Goal: Information Seeking & Learning: Learn about a topic

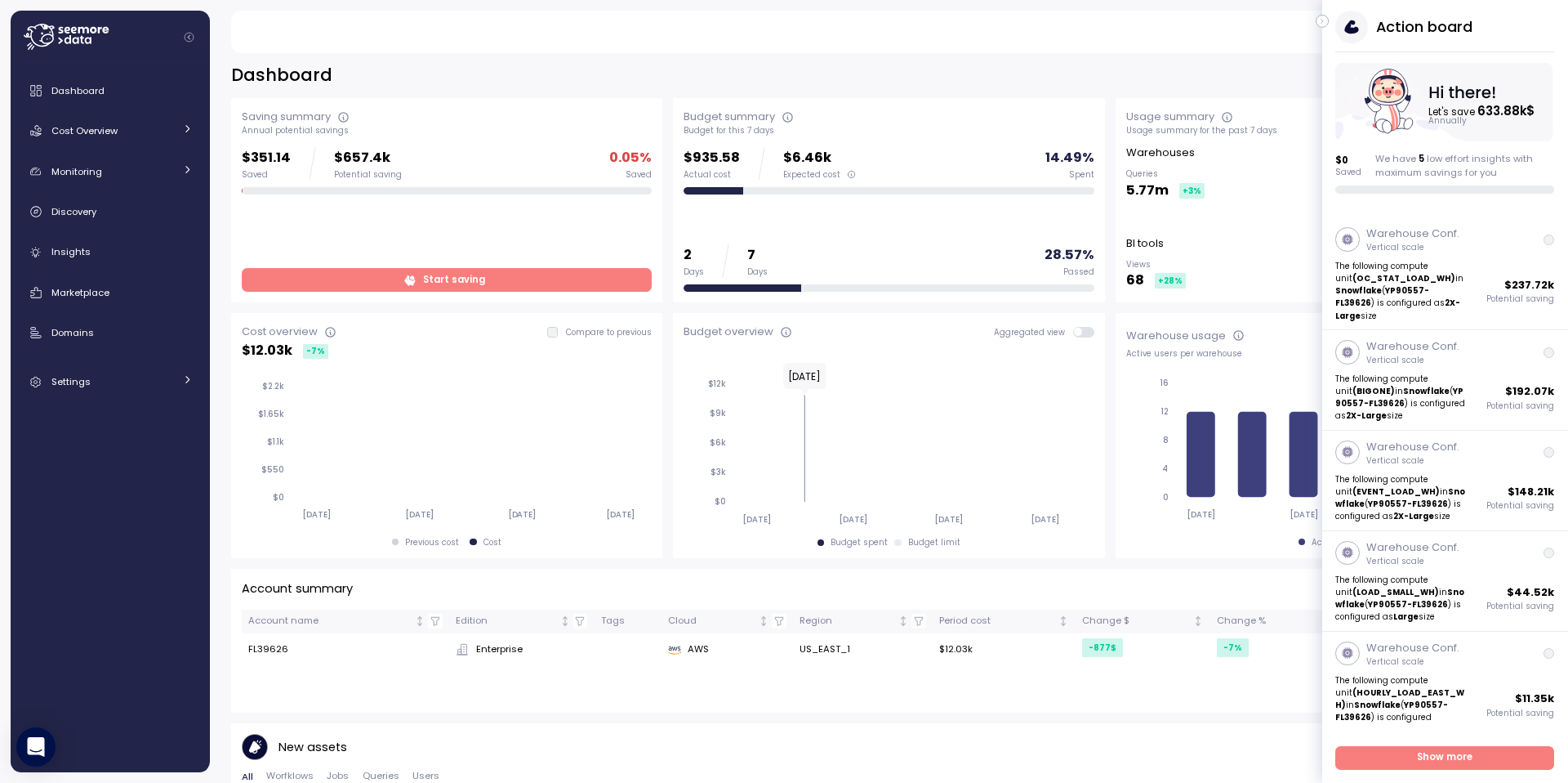
click at [1320, 20] on icon "button" at bounding box center [1321, 22] width 7 height 20
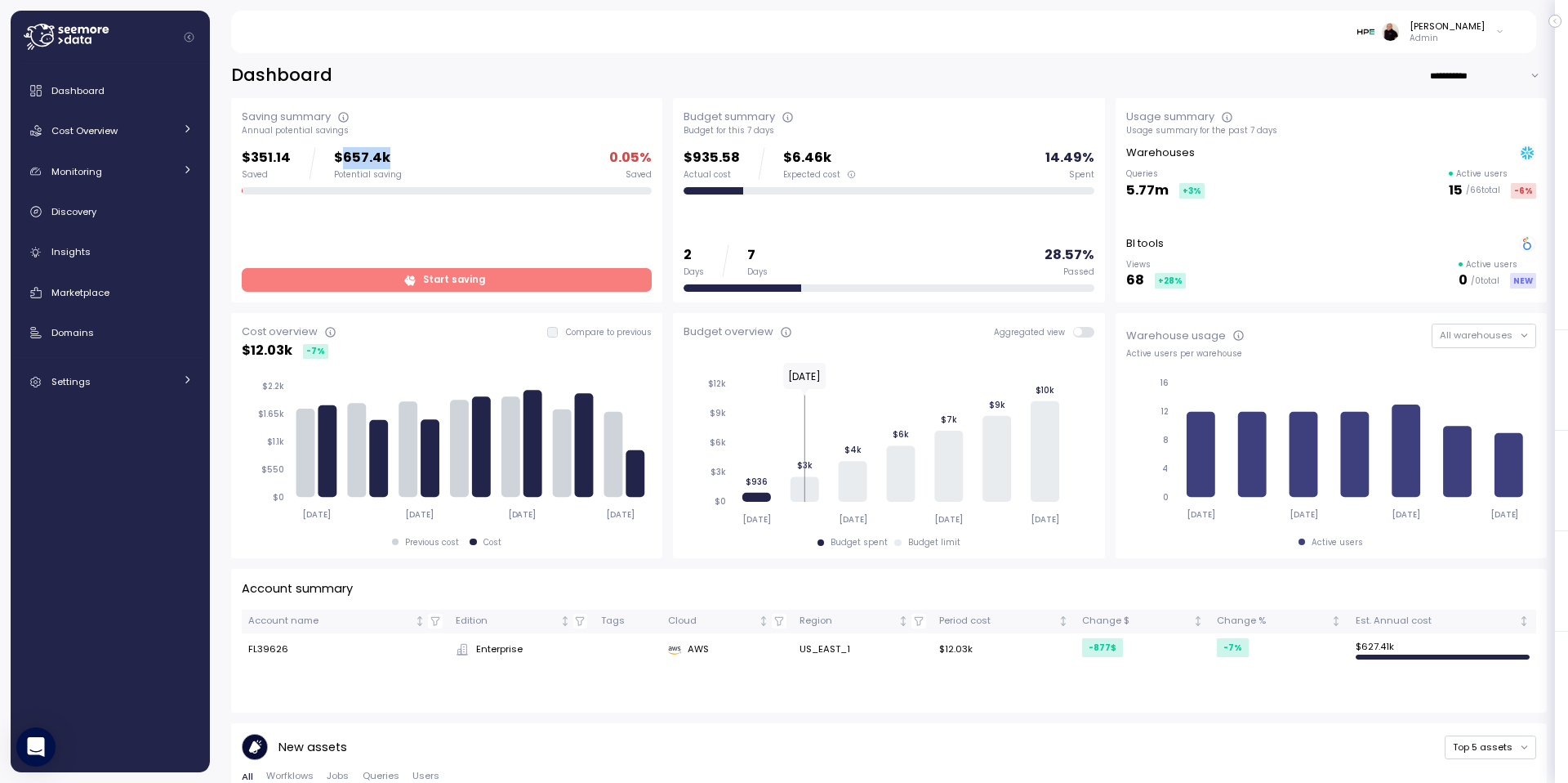
drag, startPoint x: 342, startPoint y: 156, endPoint x: 397, endPoint y: 155, distance: 55.0
click at [397, 155] on div "$351.14 Saved $657.4k Potential saving 0.05 % Saved" at bounding box center [447, 163] width 410 height 33
click at [92, 129] on span "Cost Overview" at bounding box center [84, 130] width 66 height 13
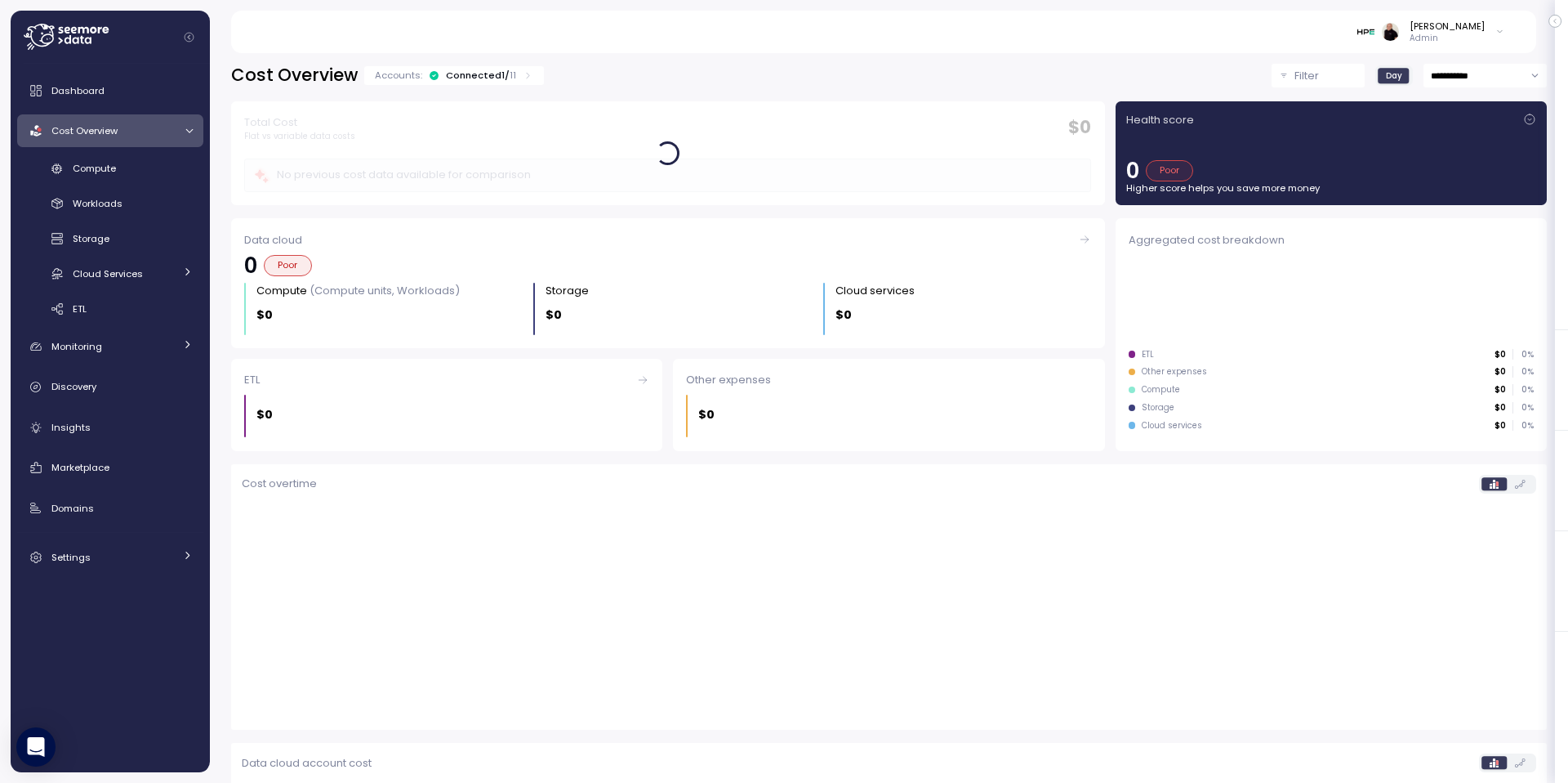
click at [476, 75] on div "Connected 1 / 11" at bounding box center [480, 74] width 70 height 13
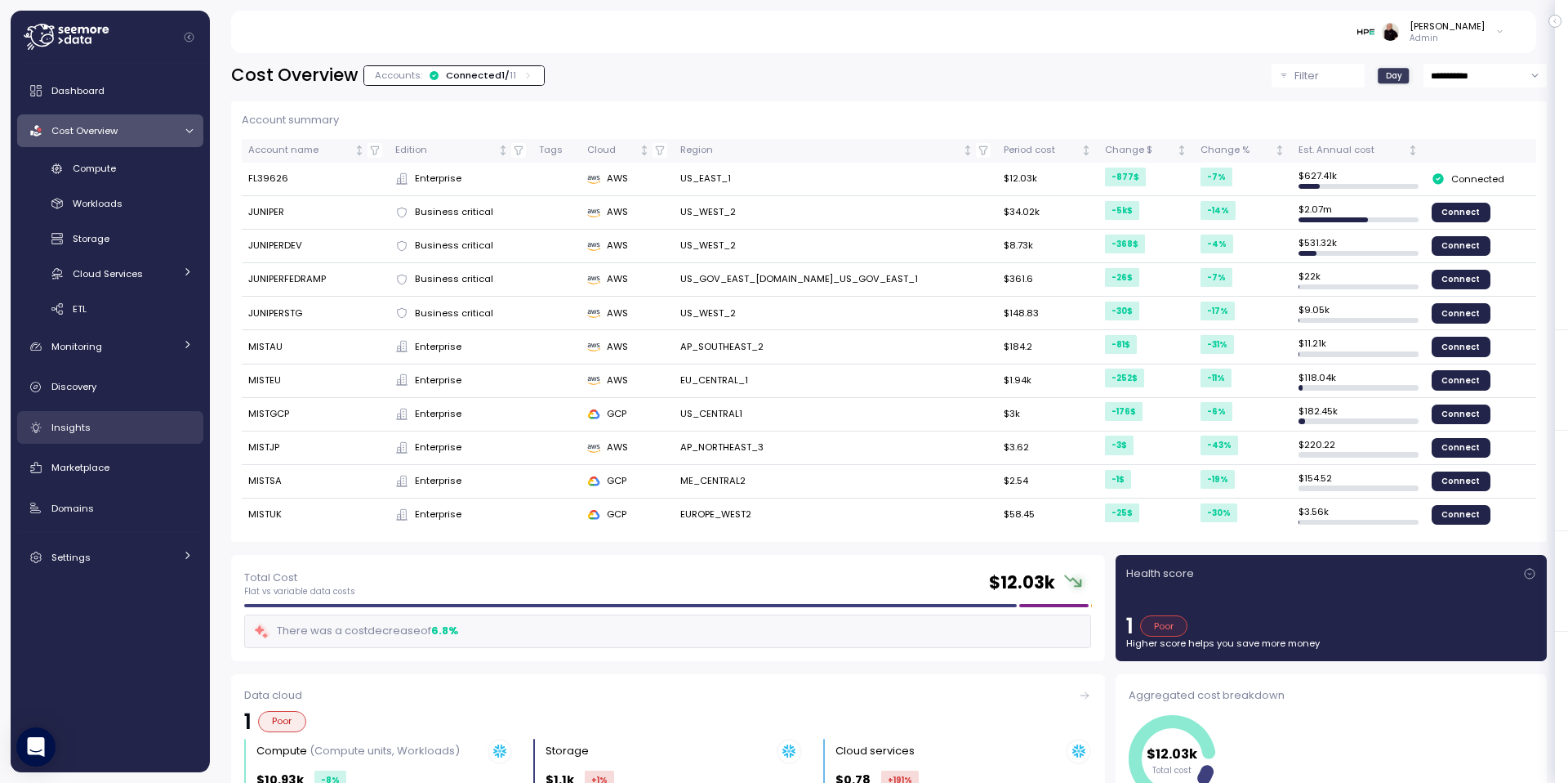
drag, startPoint x: 82, startPoint y: 426, endPoint x: 196, endPoint y: 432, distance: 114.2
click at [82, 426] on span "Insights" at bounding box center [71, 427] width 40 height 13
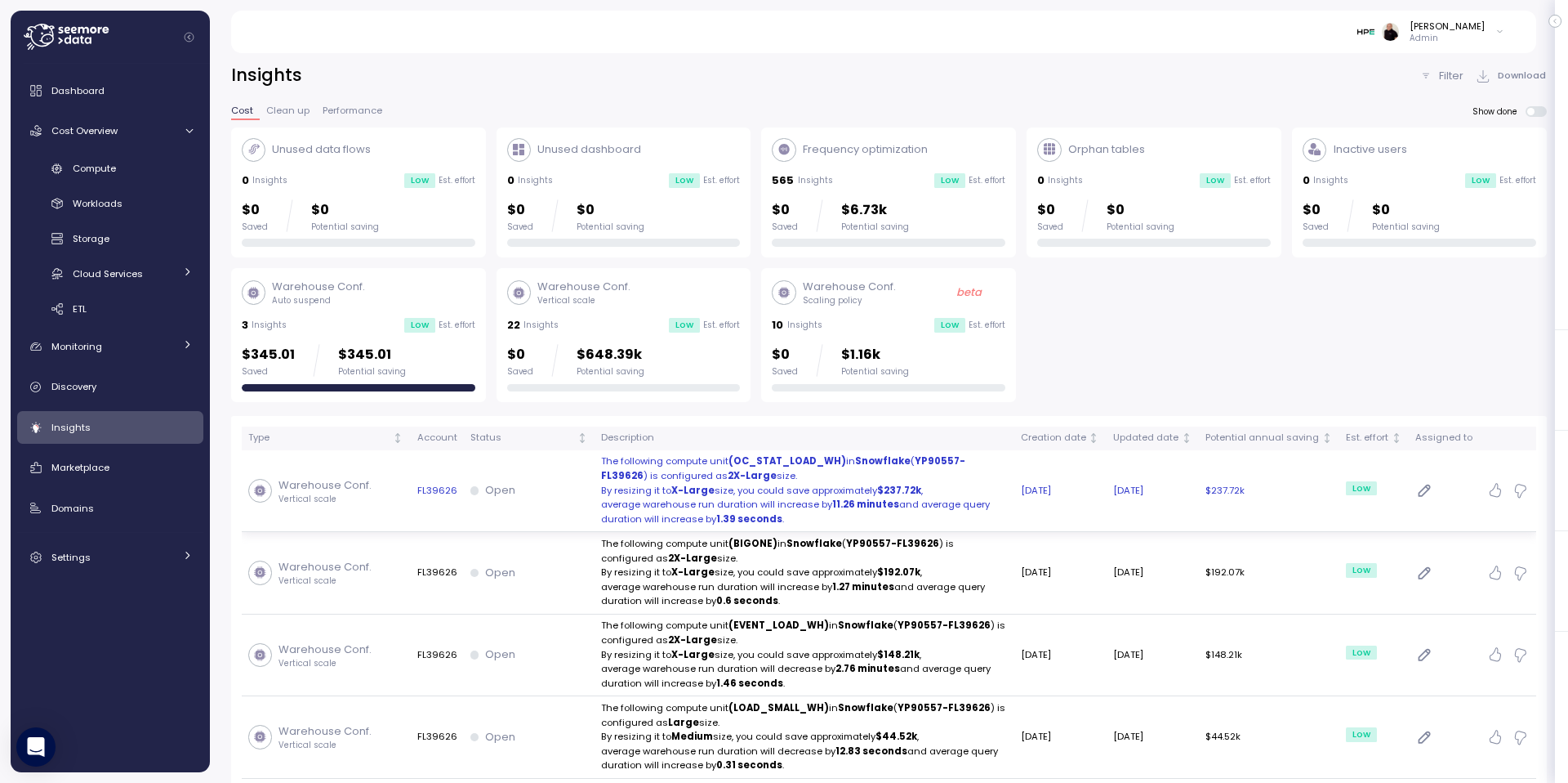
click at [639, 485] on p "By resizing it to X-Large size, you could save approximately $237.72k ," at bounding box center [804, 491] width 407 height 15
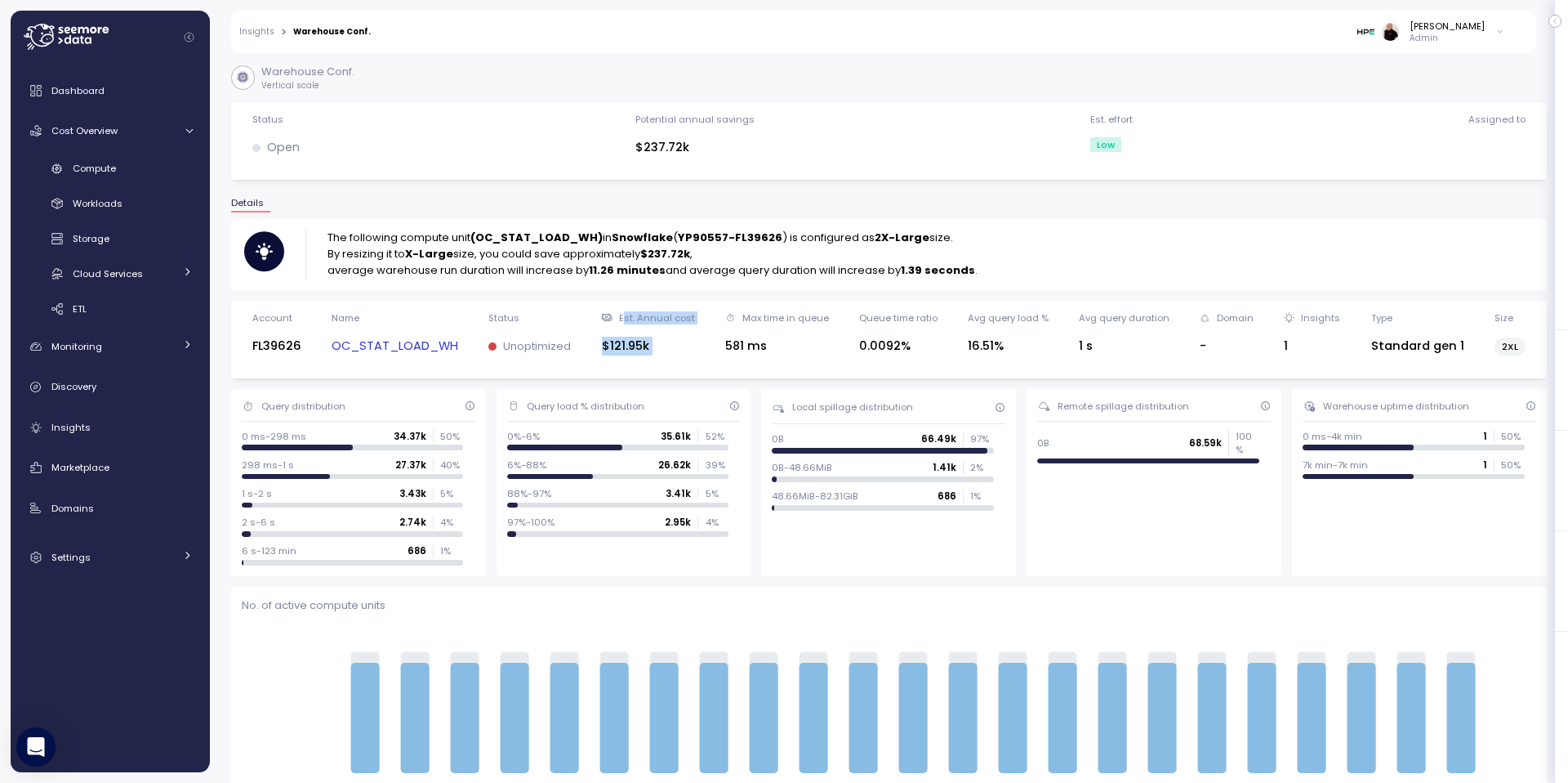
drag, startPoint x: 630, startPoint y: 317, endPoint x: 680, endPoint y: 333, distance: 52.5
click at [707, 317] on div "Account FL39626 Name OC_STAT_LOAD_WH Status Unoptimized Est. Annual cost $121.9…" at bounding box center [889, 339] width 1295 height 56
drag, startPoint x: 643, startPoint y: 248, endPoint x: 705, endPoint y: 250, distance: 62.0
click at [705, 250] on p "By resizing it to X-Large size, you could save approximately $237.72k ," at bounding box center [653, 254] width 650 height 16
drag, startPoint x: 257, startPoint y: 29, endPoint x: 274, endPoint y: 72, distance: 46.2
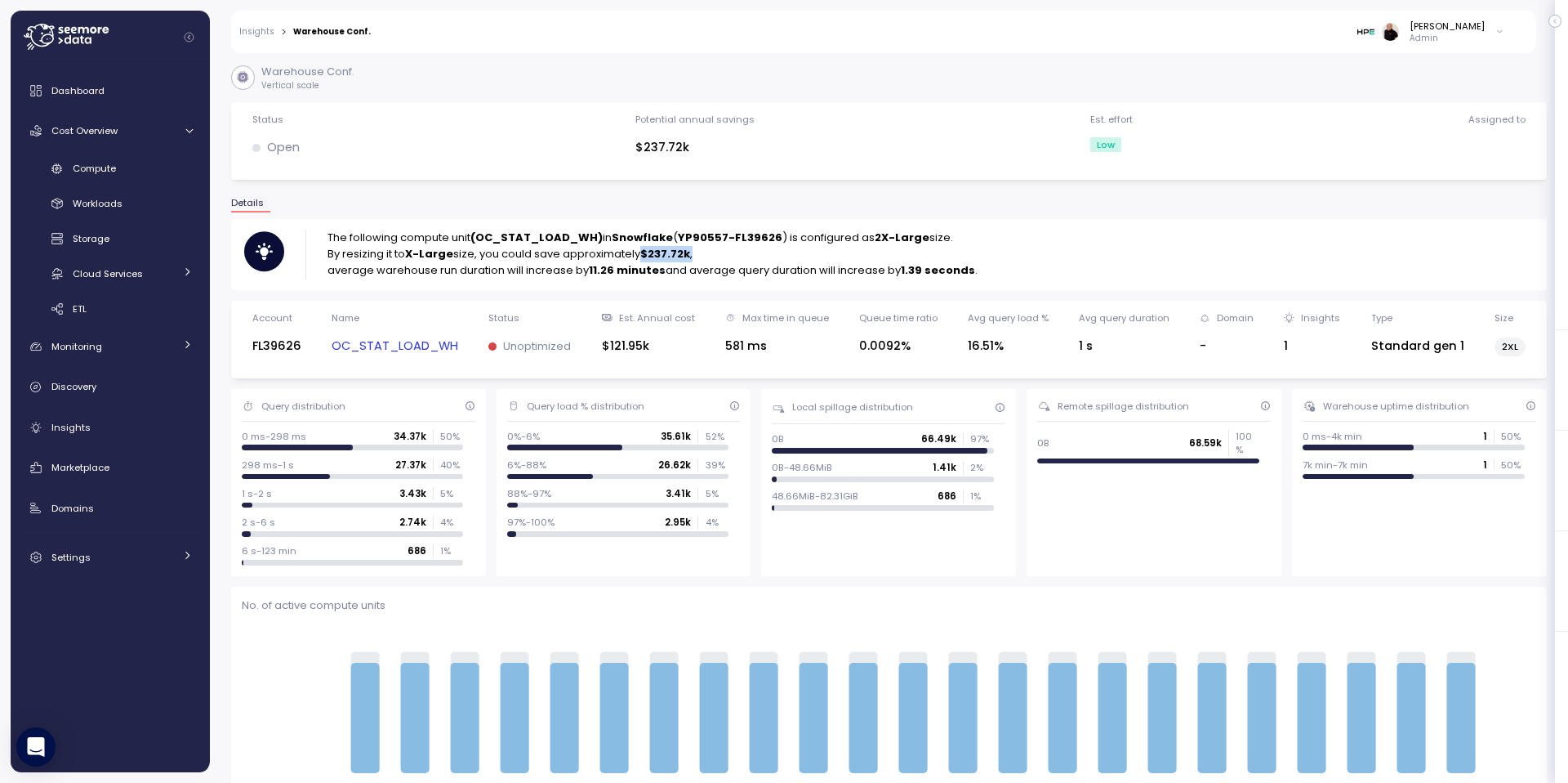
click at [256, 29] on link "Insights" at bounding box center [257, 32] width 35 height 8
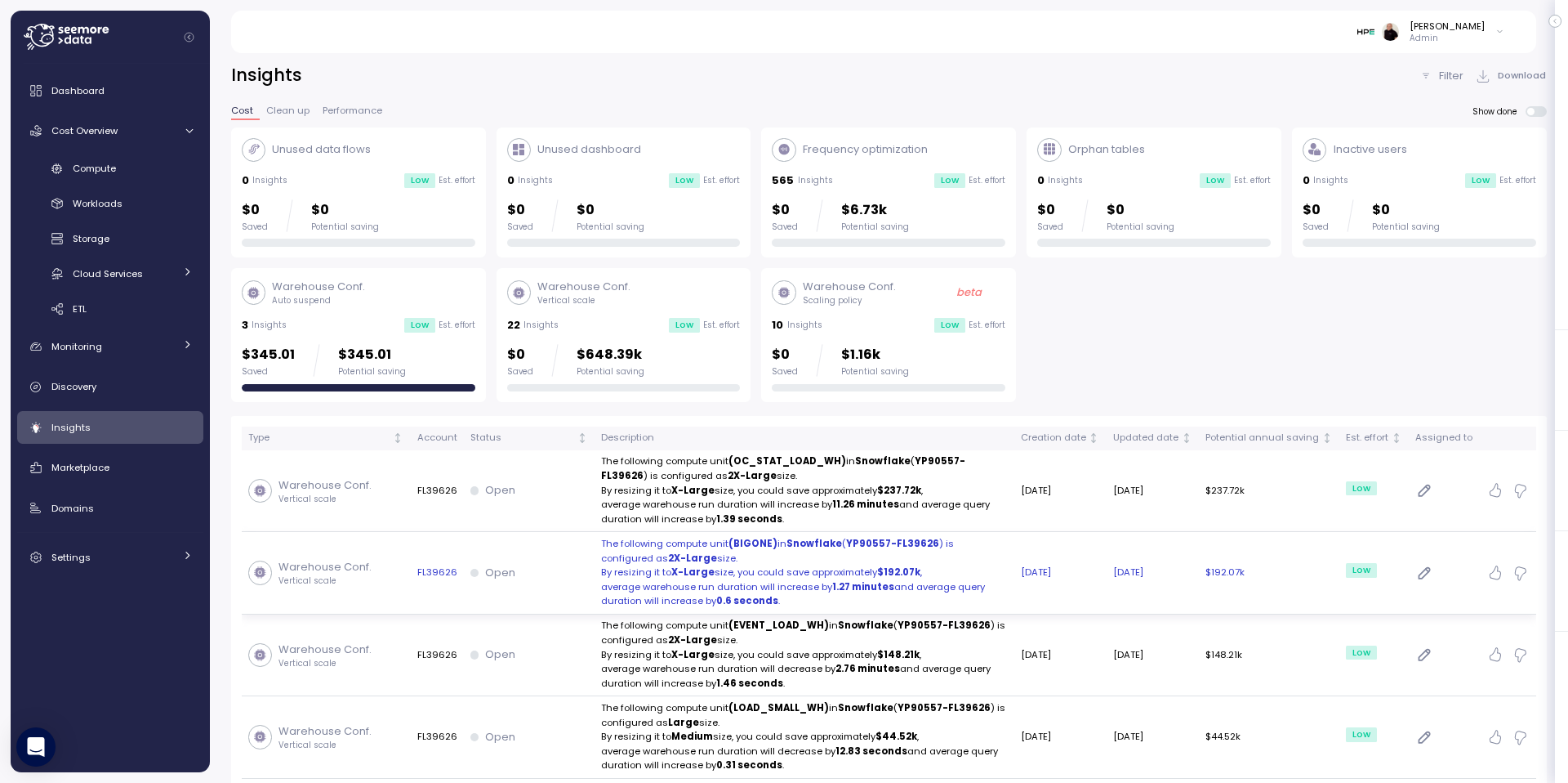
click at [740, 565] on p "The following compute unit (BIGONE) in Snowflake ( YP90557-FL39626 ) is configu…" at bounding box center [804, 551] width 407 height 29
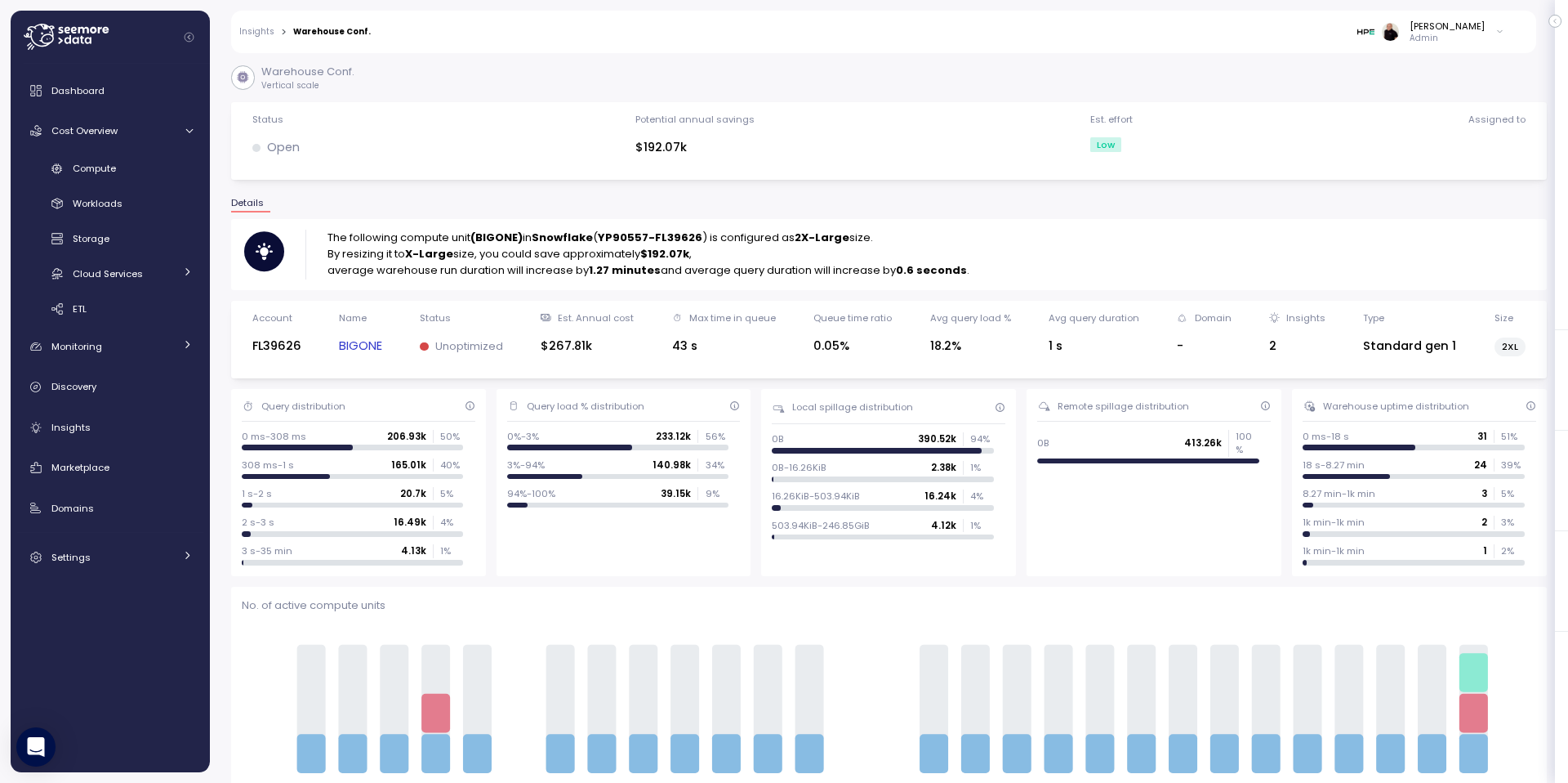
drag, startPoint x: 556, startPoint y: 346, endPoint x: 599, endPoint y: 345, distance: 43.0
click at [600, 345] on div "$267.81k" at bounding box center [587, 346] width 93 height 19
drag, startPoint x: 261, startPoint y: 31, endPoint x: 388, endPoint y: 167, distance: 186.1
click at [261, 31] on link "Insights" at bounding box center [257, 32] width 35 height 8
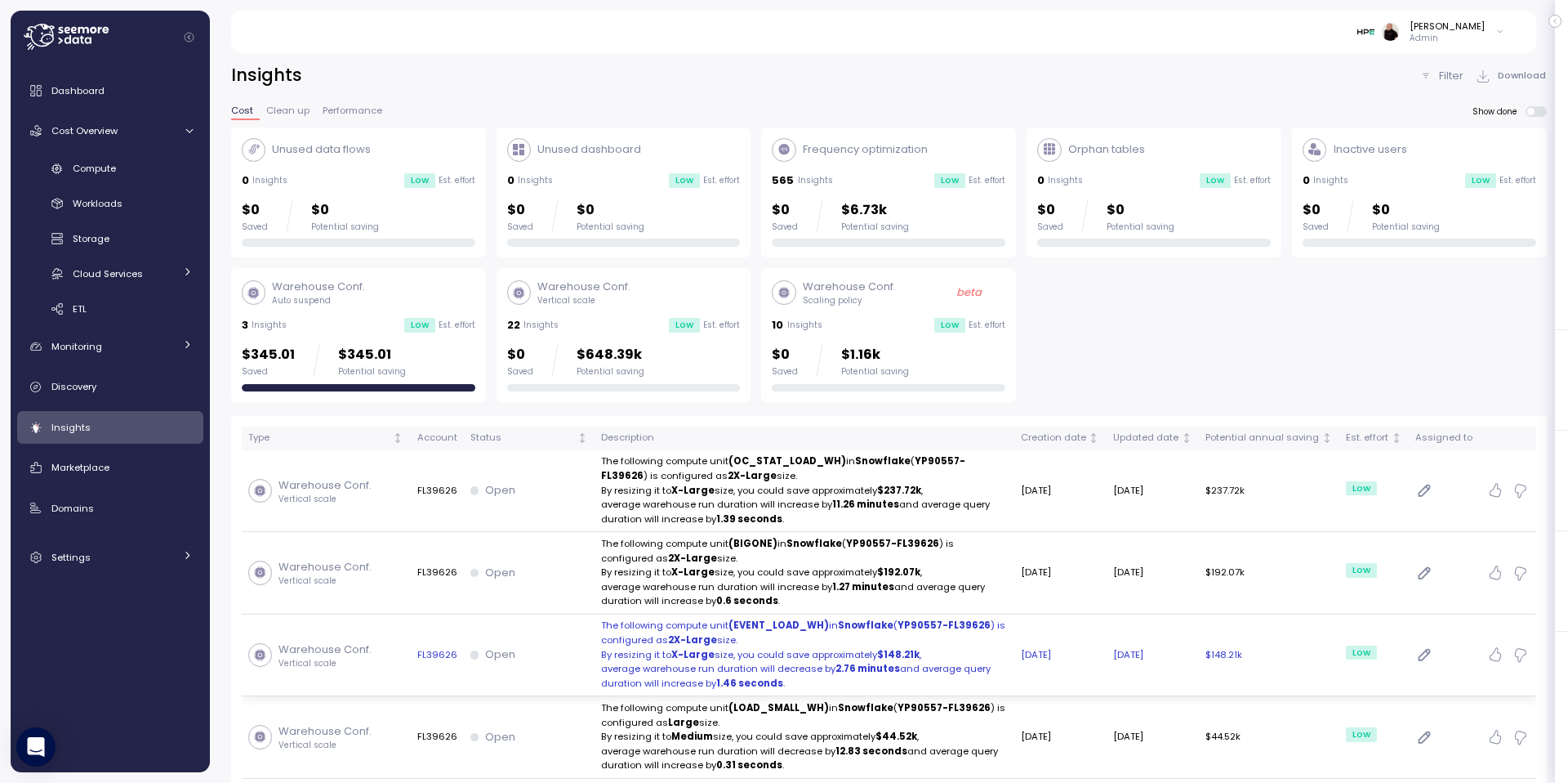
click at [844, 654] on p "By resizing it to X-Large size, you could save approximately $148.21k ," at bounding box center [804, 655] width 407 height 15
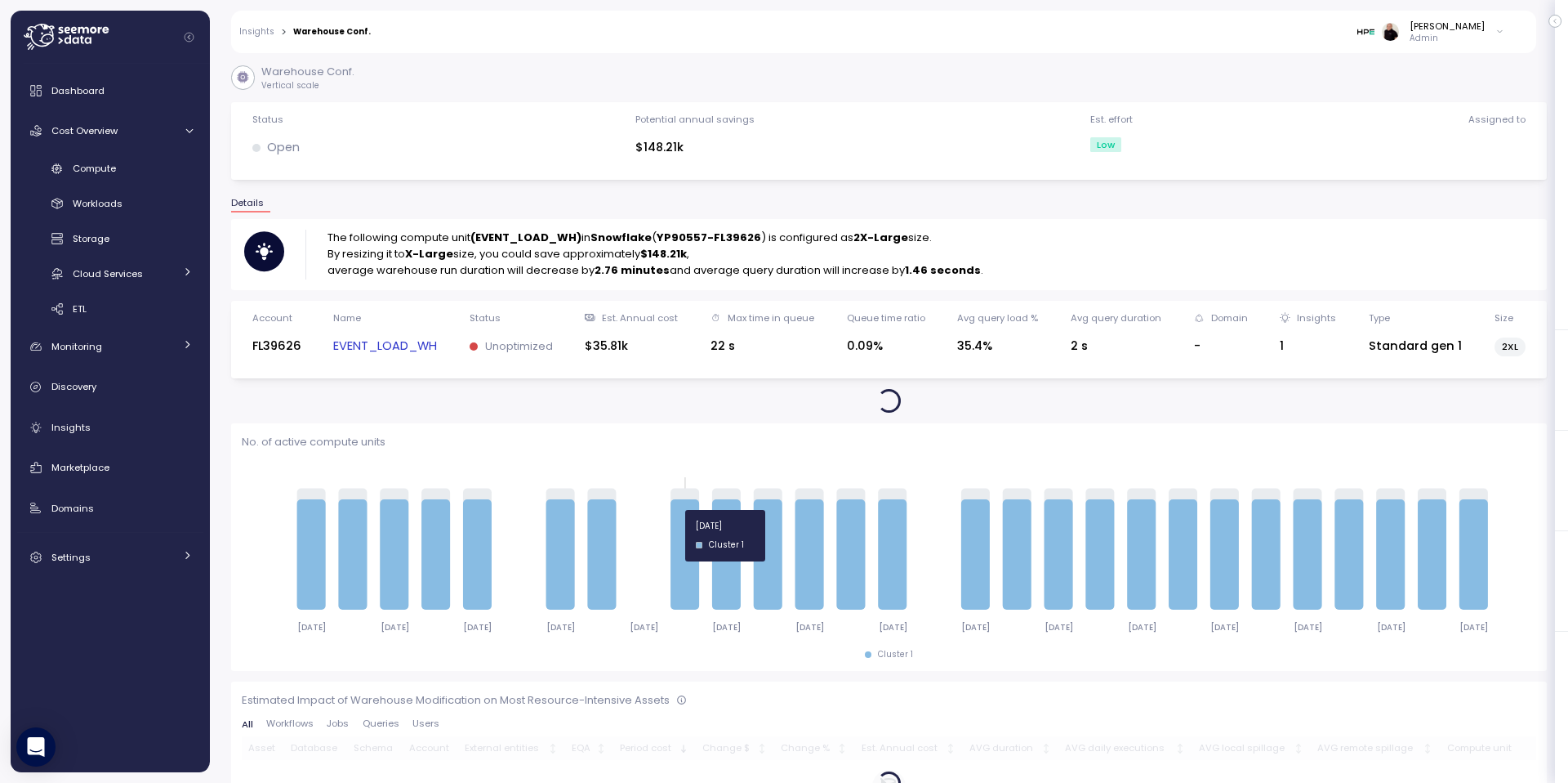
scroll to position [6, 0]
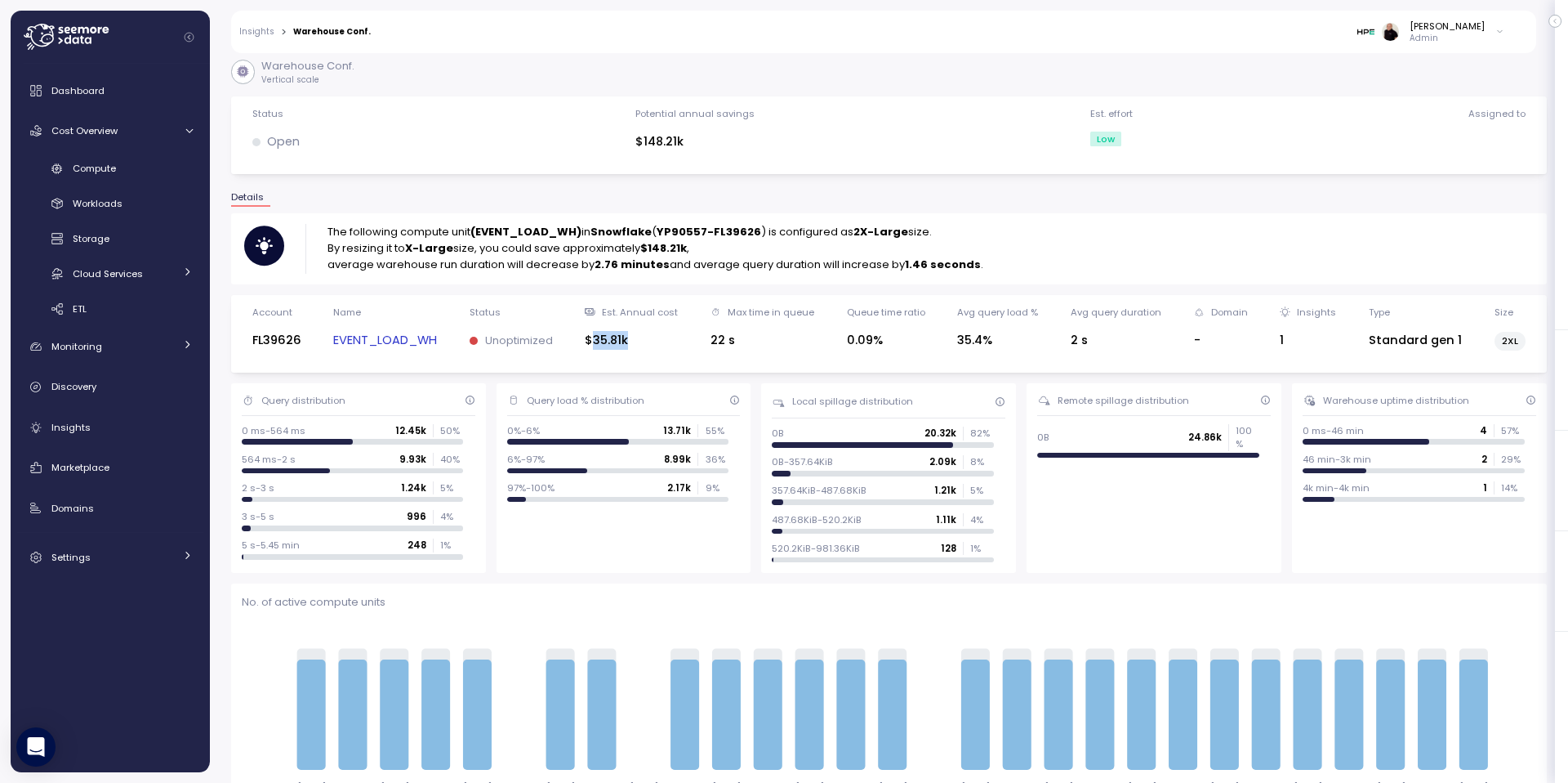
drag, startPoint x: 598, startPoint y: 338, endPoint x: 638, endPoint y: 339, distance: 40.0
click at [639, 339] on div "$35.81k" at bounding box center [631, 340] width 93 height 19
drag, startPoint x: 647, startPoint y: 249, endPoint x: 707, endPoint y: 245, distance: 60.1
click at [707, 245] on p "By resizing it to X-Large size, you could save approximately $148.21k ," at bounding box center [656, 248] width 656 height 16
drag, startPoint x: 99, startPoint y: 89, endPoint x: 156, endPoint y: 118, distance: 64.0
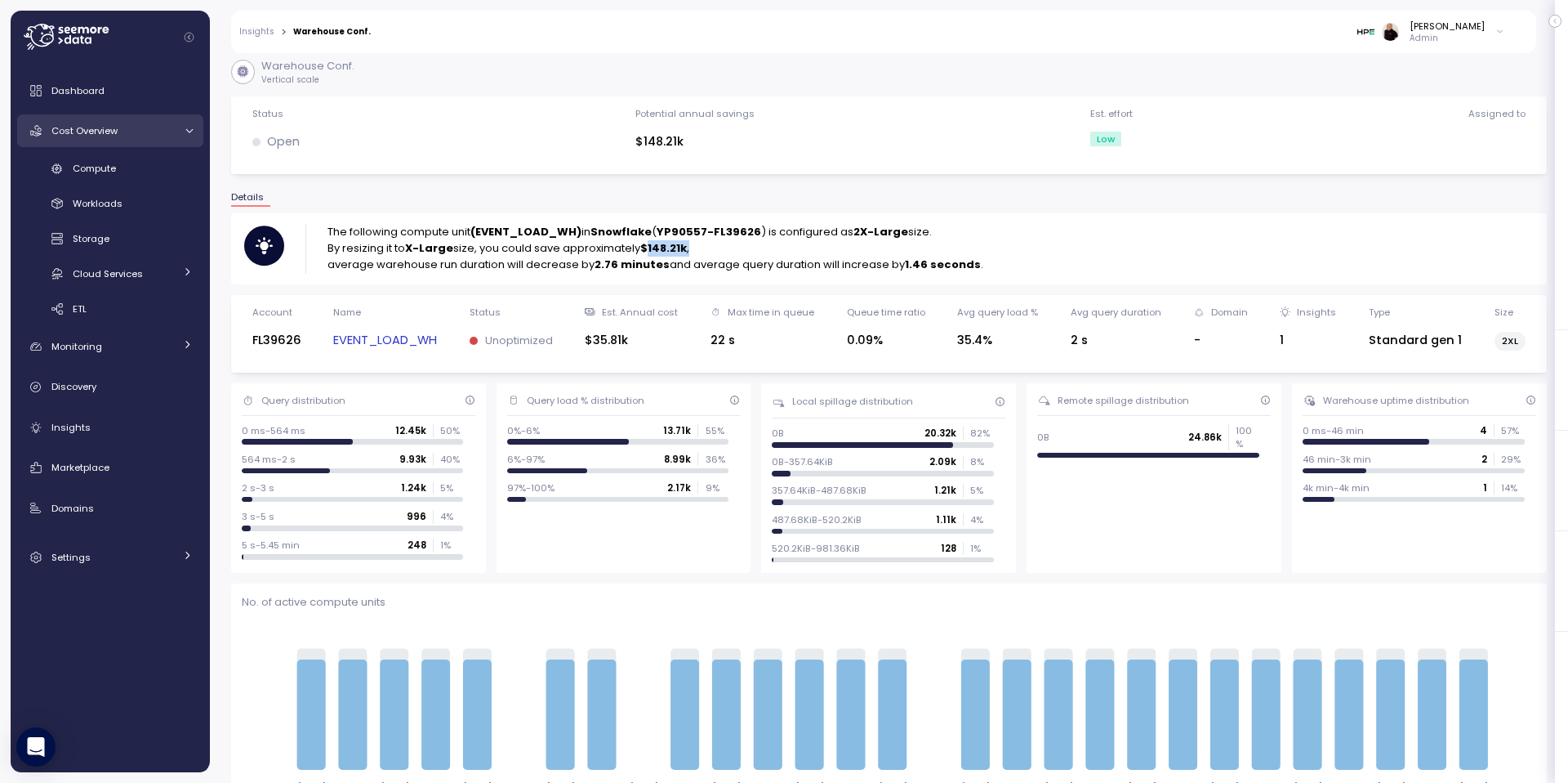
click at [98, 89] on span "Dashboard" at bounding box center [78, 90] width 53 height 13
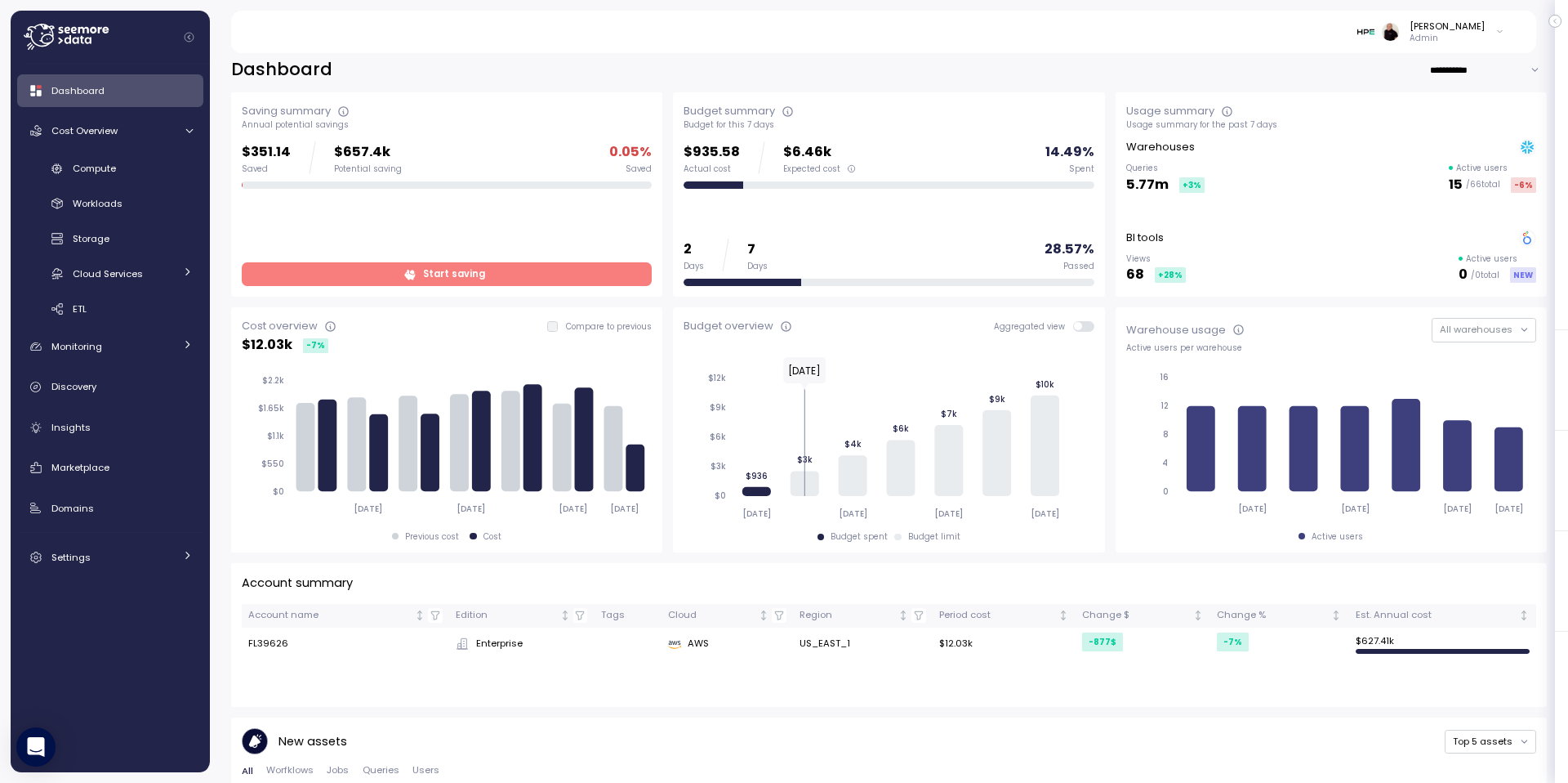
click at [1082, 328] on span at bounding box center [1088, 326] width 13 height 11
